Goal: Transaction & Acquisition: Book appointment/travel/reservation

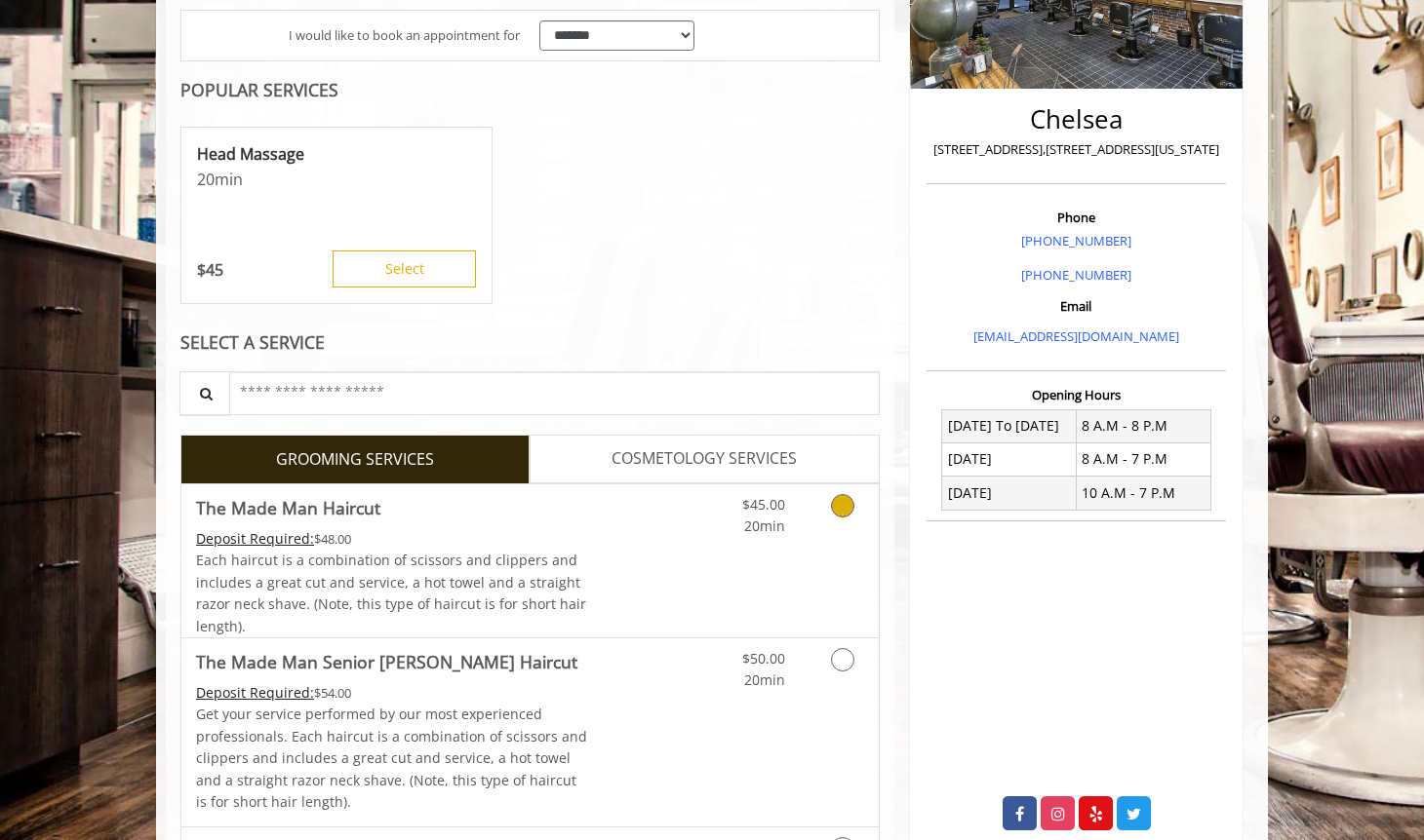
click at [779, 574] on div "$45.00 20min" at bounding box center [791, 561] width 174 height 153
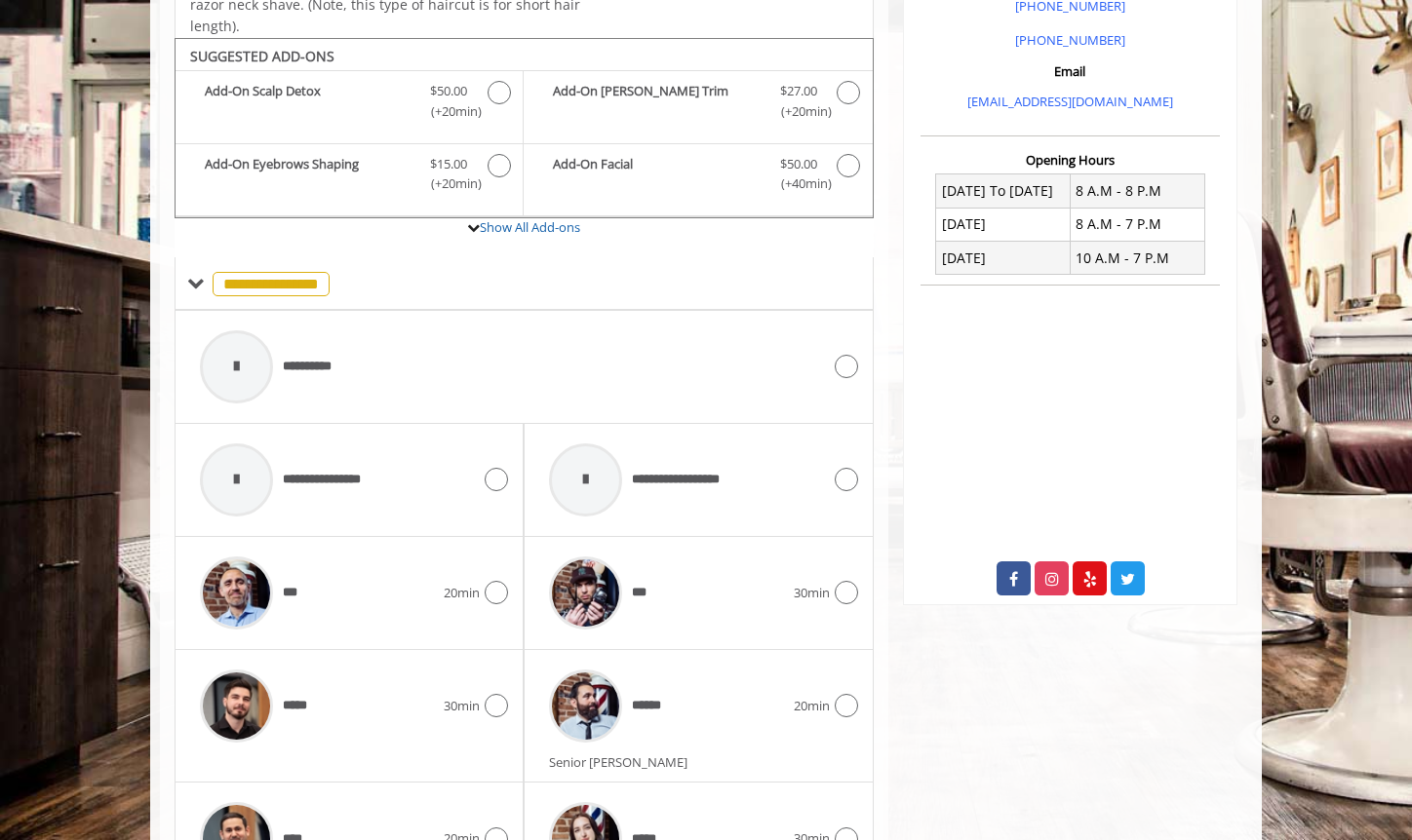
scroll to position [649, 0]
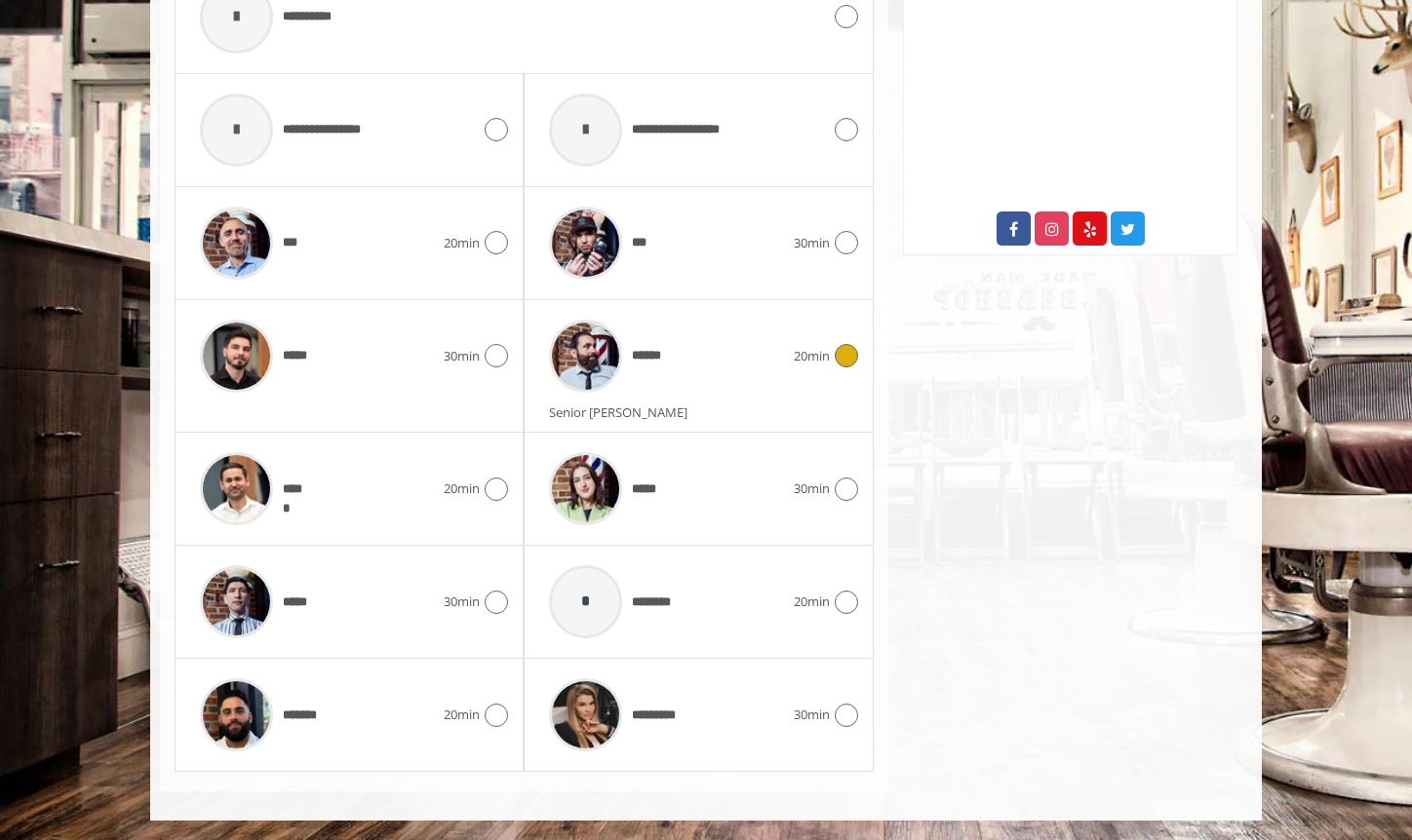
click at [698, 349] on div "******" at bounding box center [666, 356] width 254 height 93
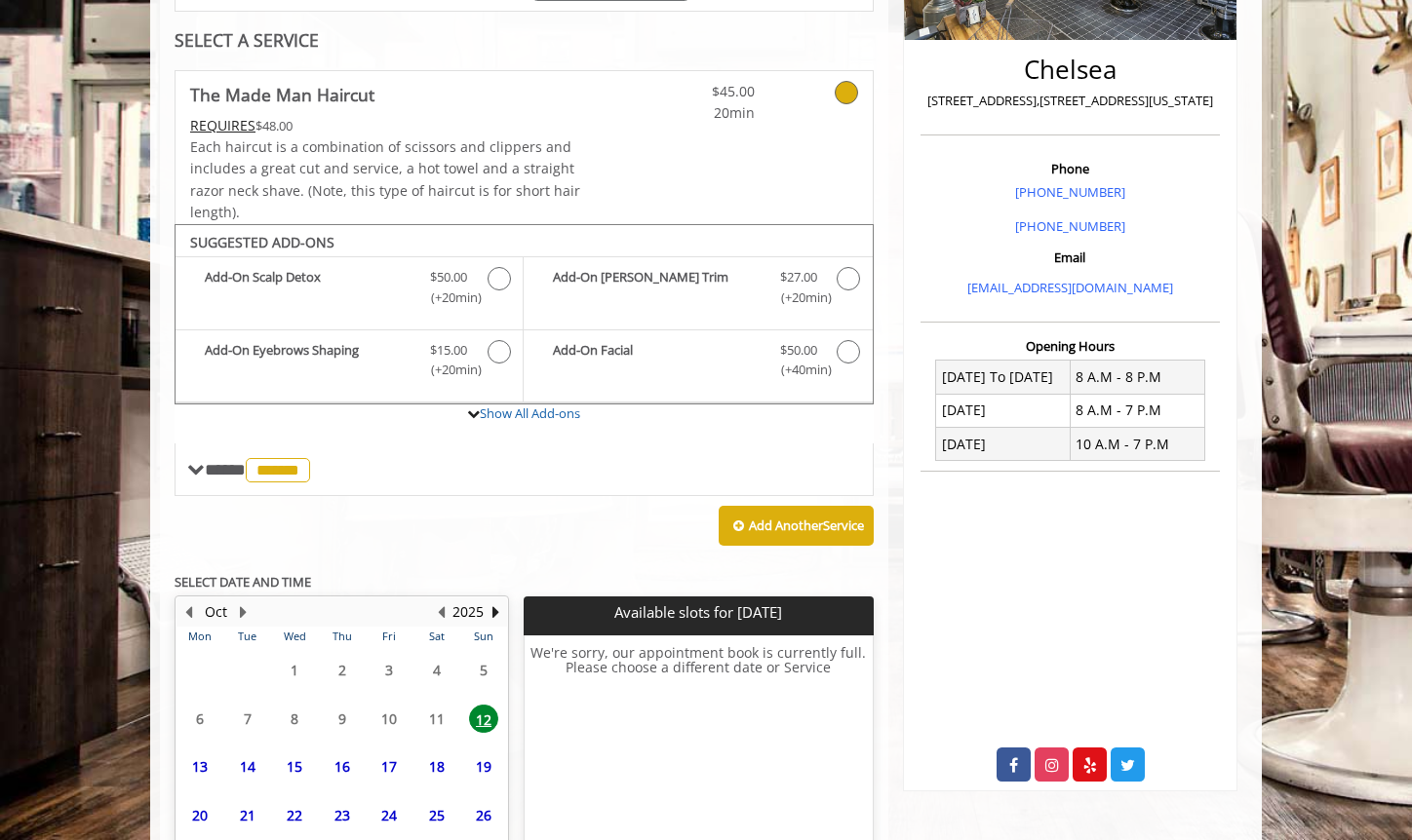
scroll to position [581, 0]
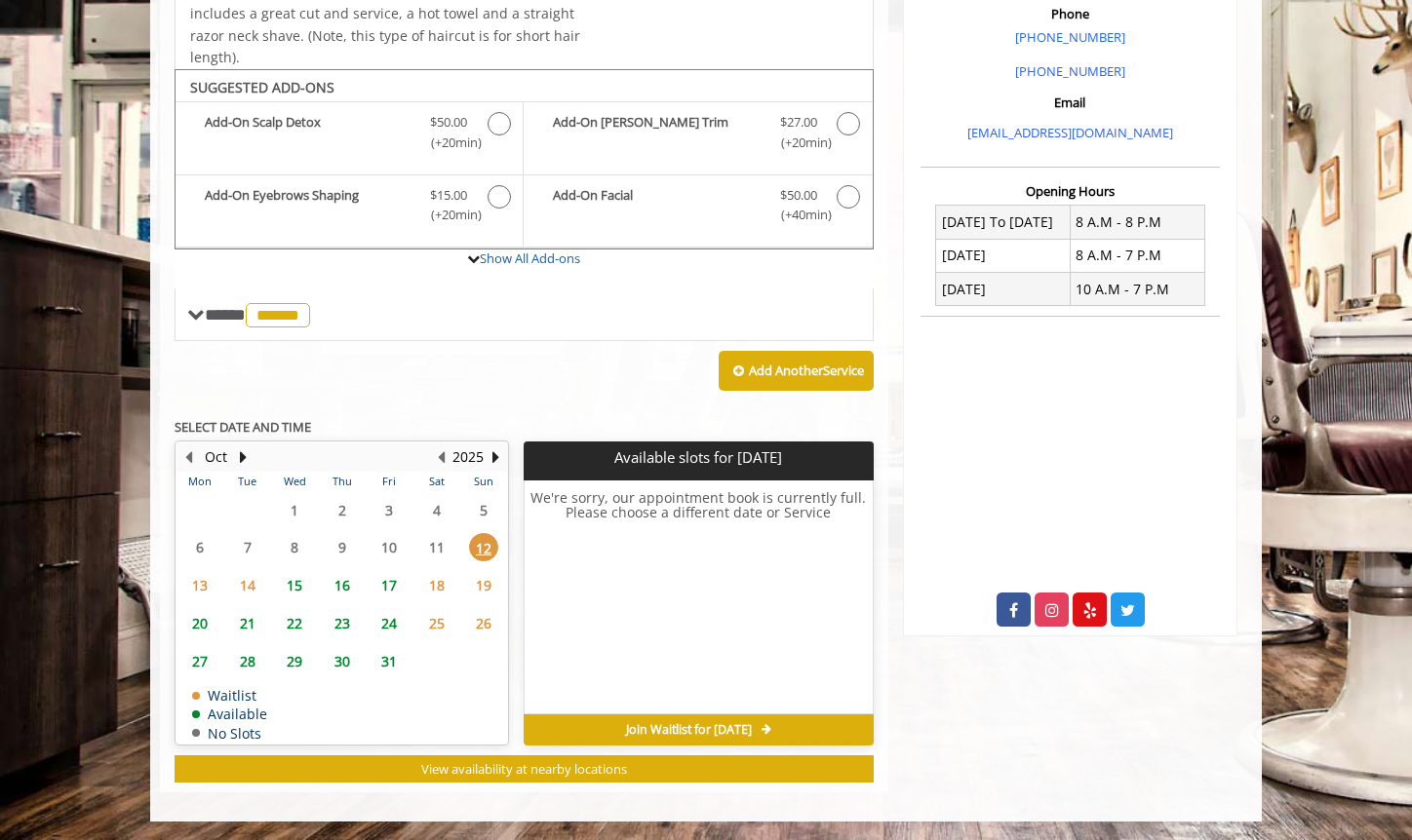
click at [296, 589] on span "15" at bounding box center [295, 585] width 29 height 28
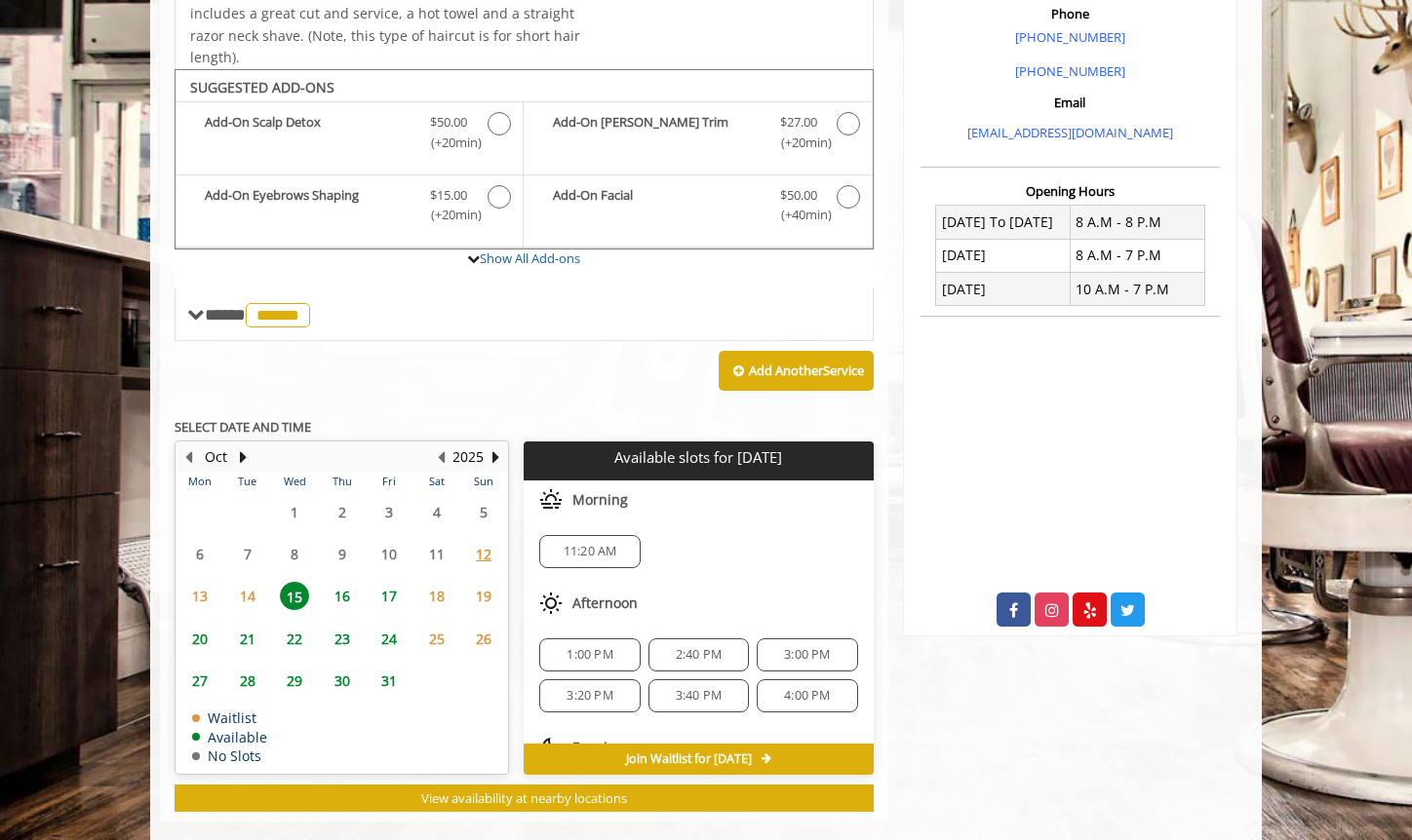
scroll to position [610, 0]
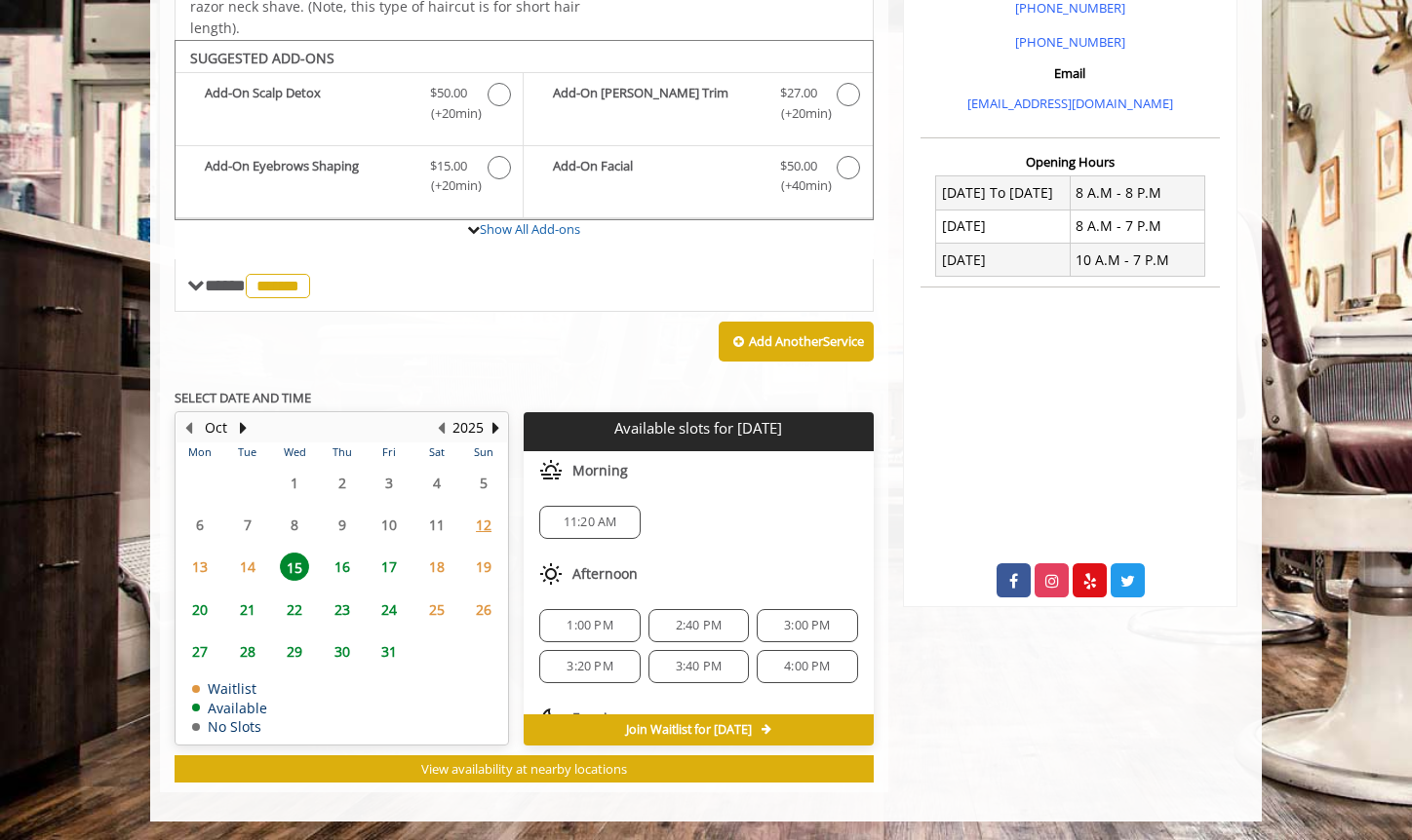
click at [250, 574] on span "14" at bounding box center [248, 567] width 29 height 28
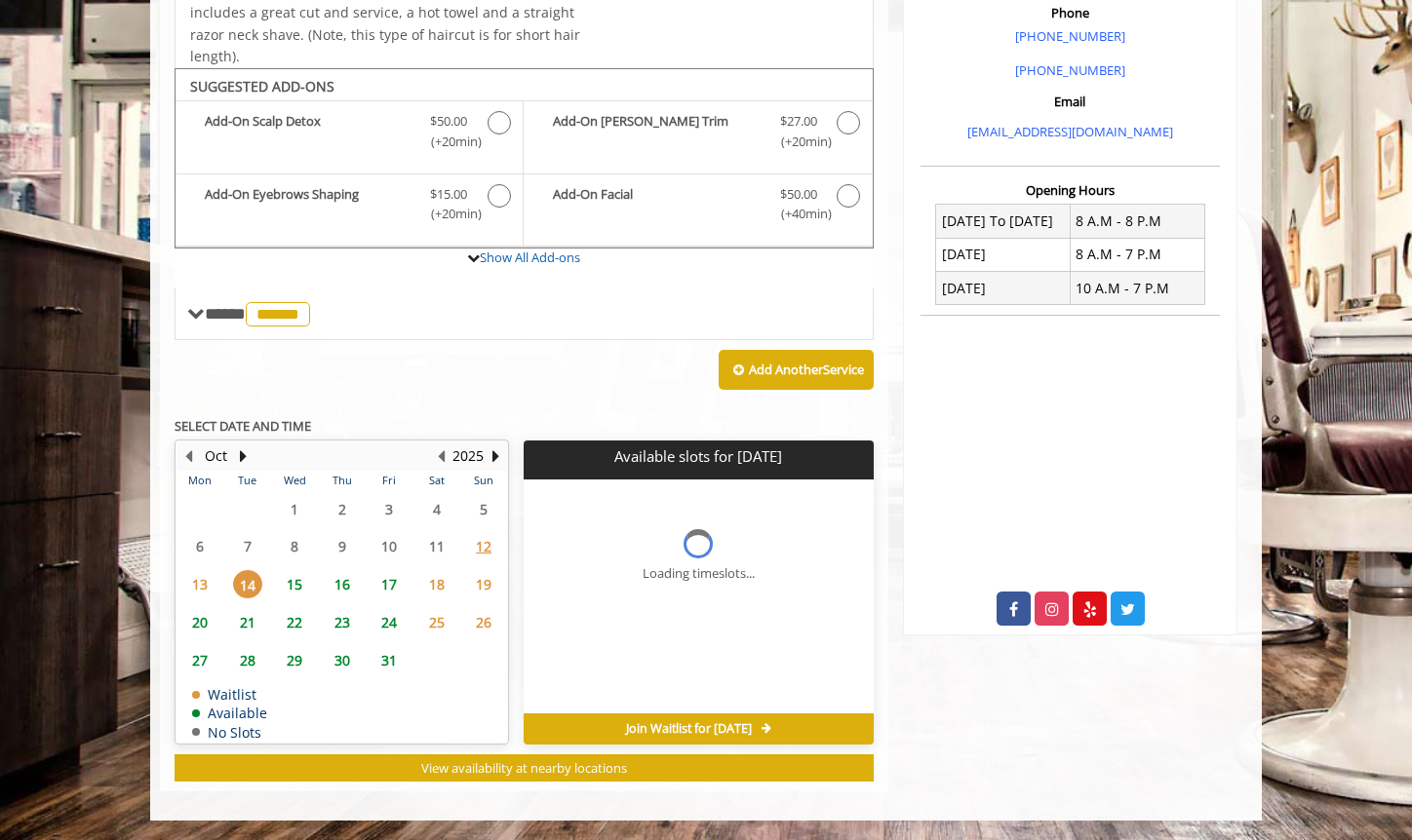
scroll to position [581, 0]
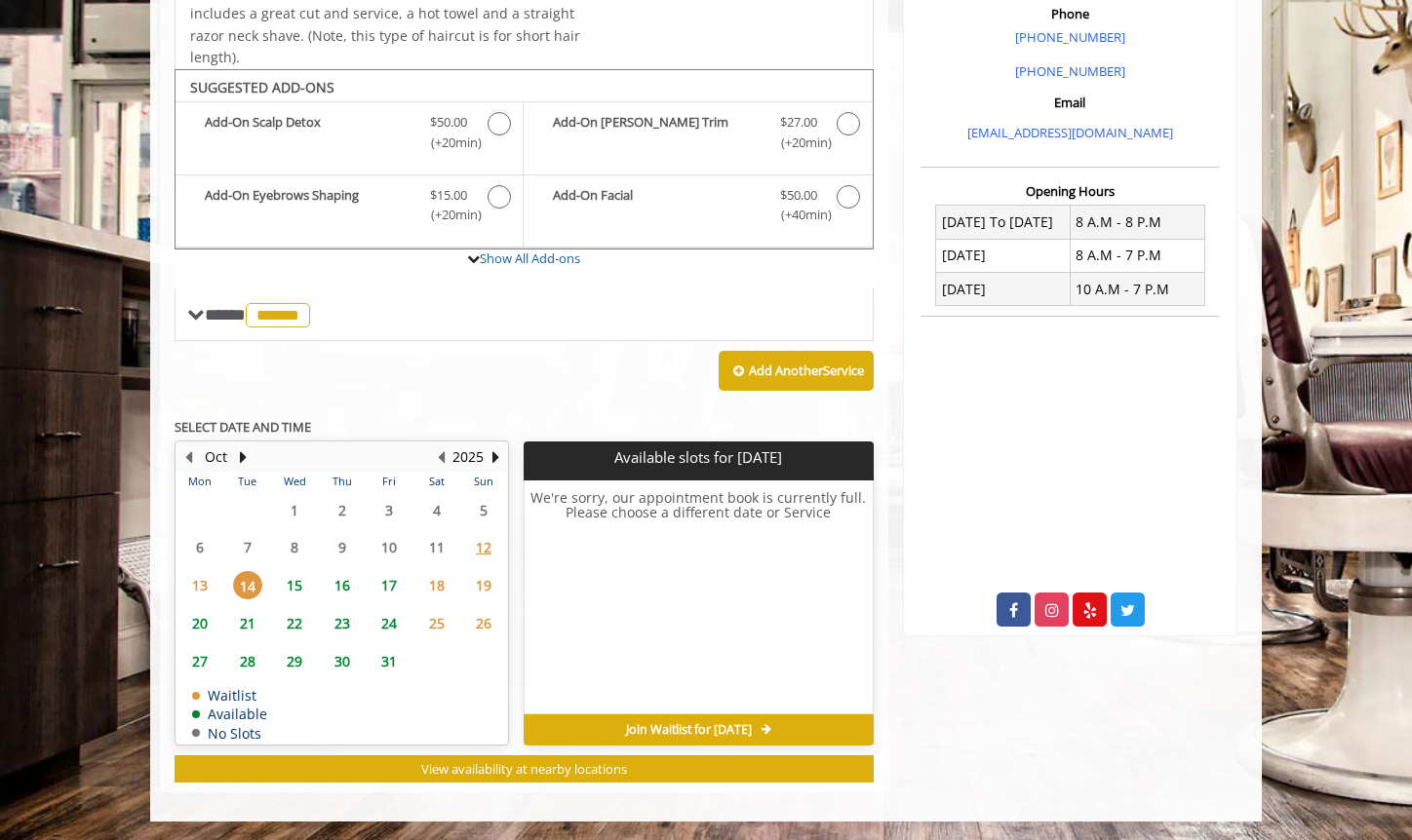
click at [283, 591] on span "15" at bounding box center [295, 585] width 29 height 28
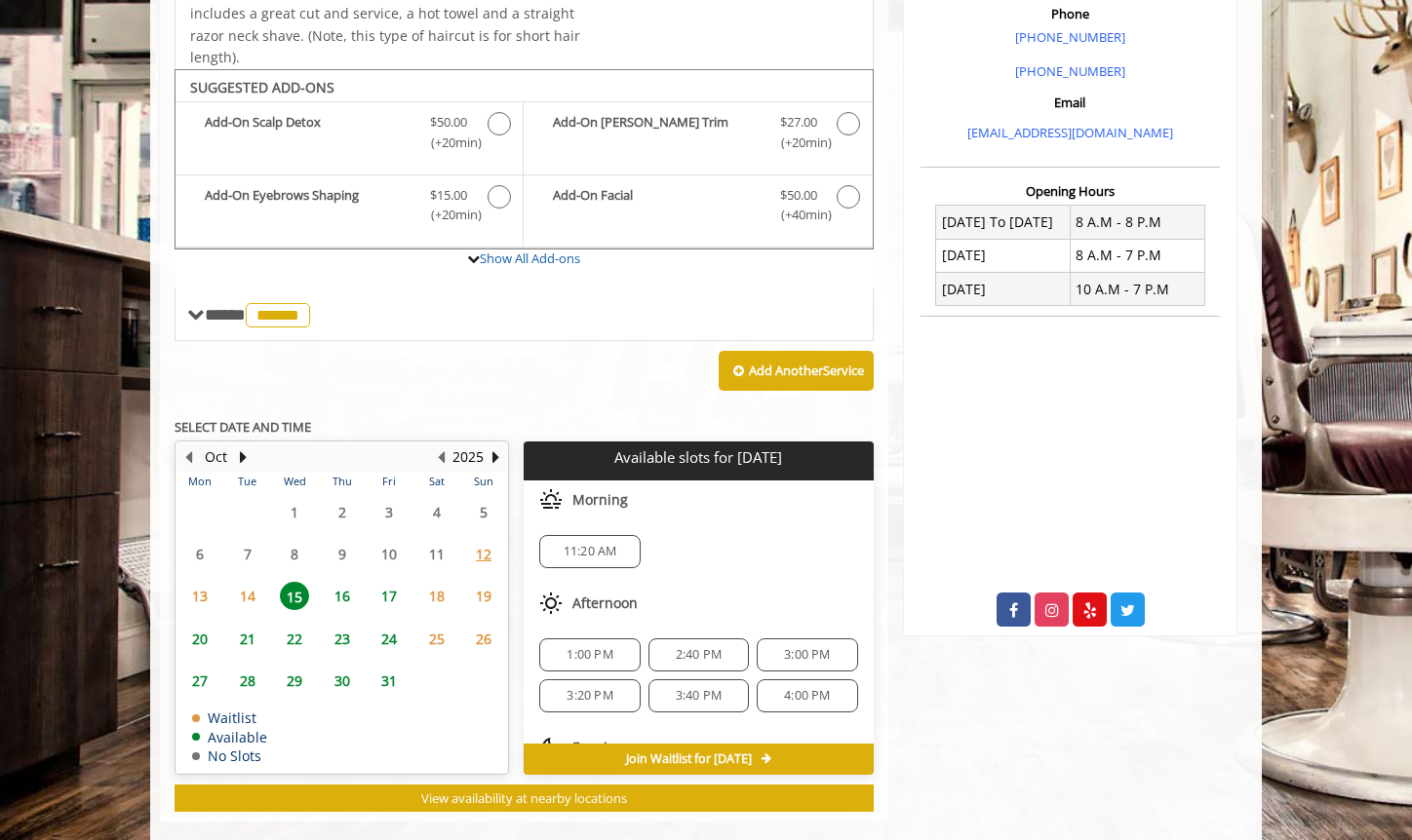
scroll to position [610, 0]
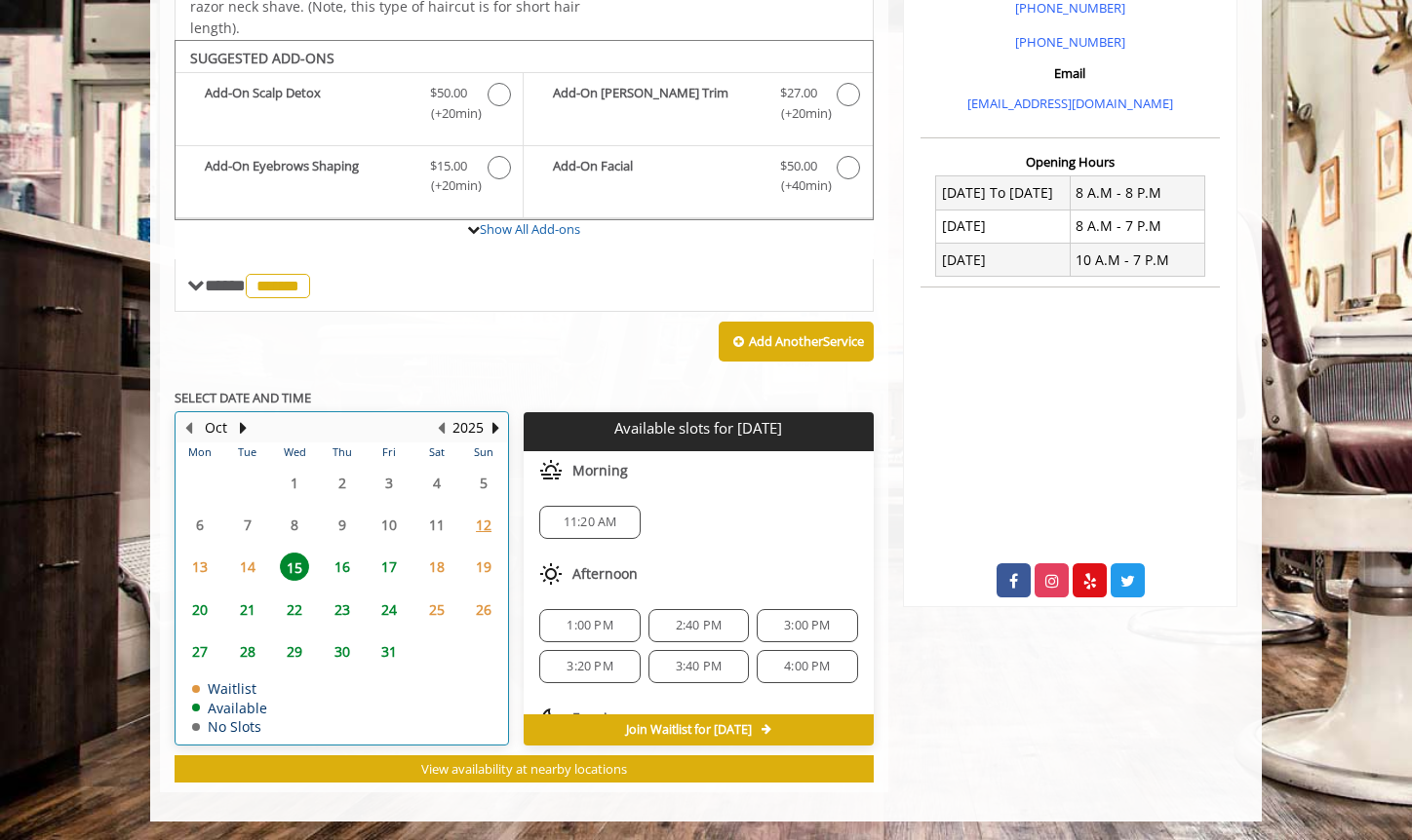
click at [448, 524] on table "Mon Tue Wed Thu Fri Sat Sun 29 30 1 2 3 4 5 6 7 8 9 10 11 12 13 14 15 16 17 18 …" at bounding box center [342, 593] width 331 height 302
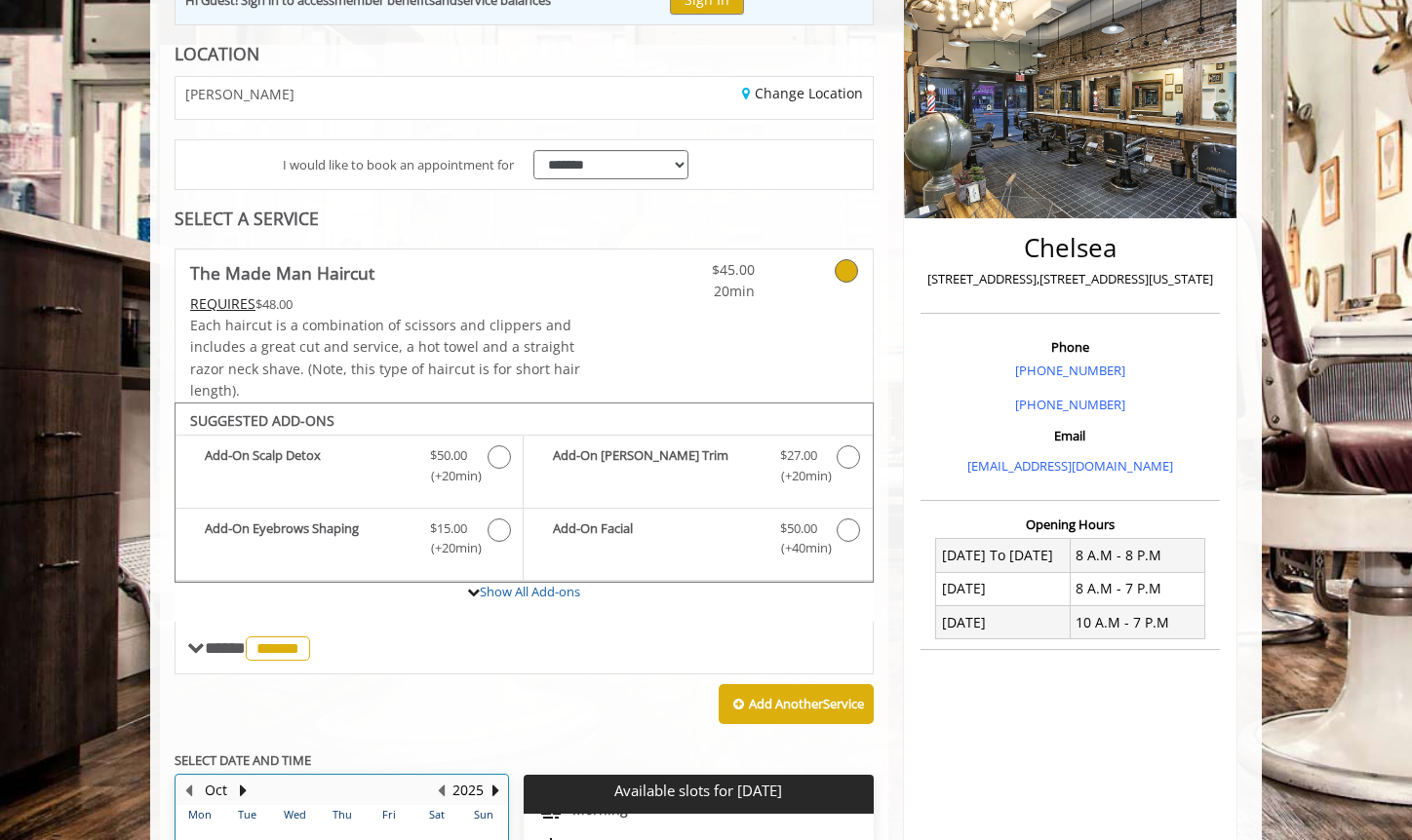
scroll to position [0, 0]
